Goal: Information Seeking & Learning: Stay updated

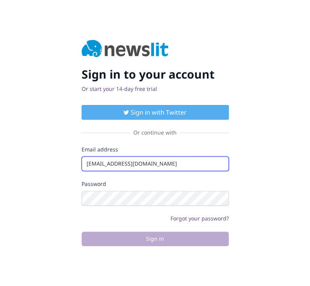
type input "[EMAIL_ADDRESS][DOMAIN_NAME]"
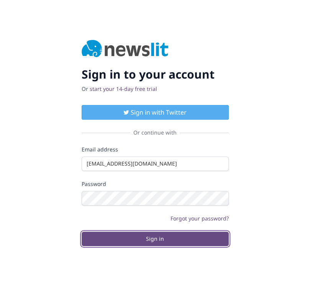
click at [155, 238] on button "Sign in" at bounding box center [155, 238] width 147 height 15
